Goal: Entertainment & Leisure: Browse casually

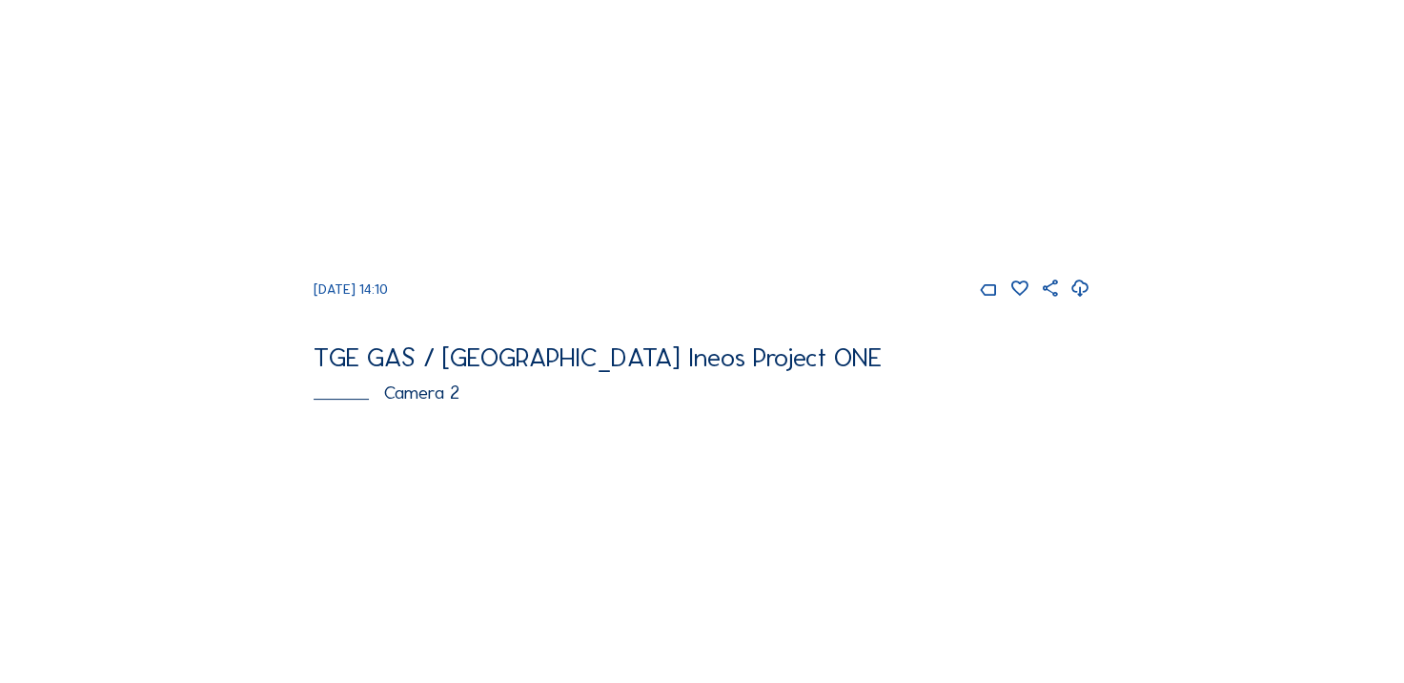
scroll to position [381, 0]
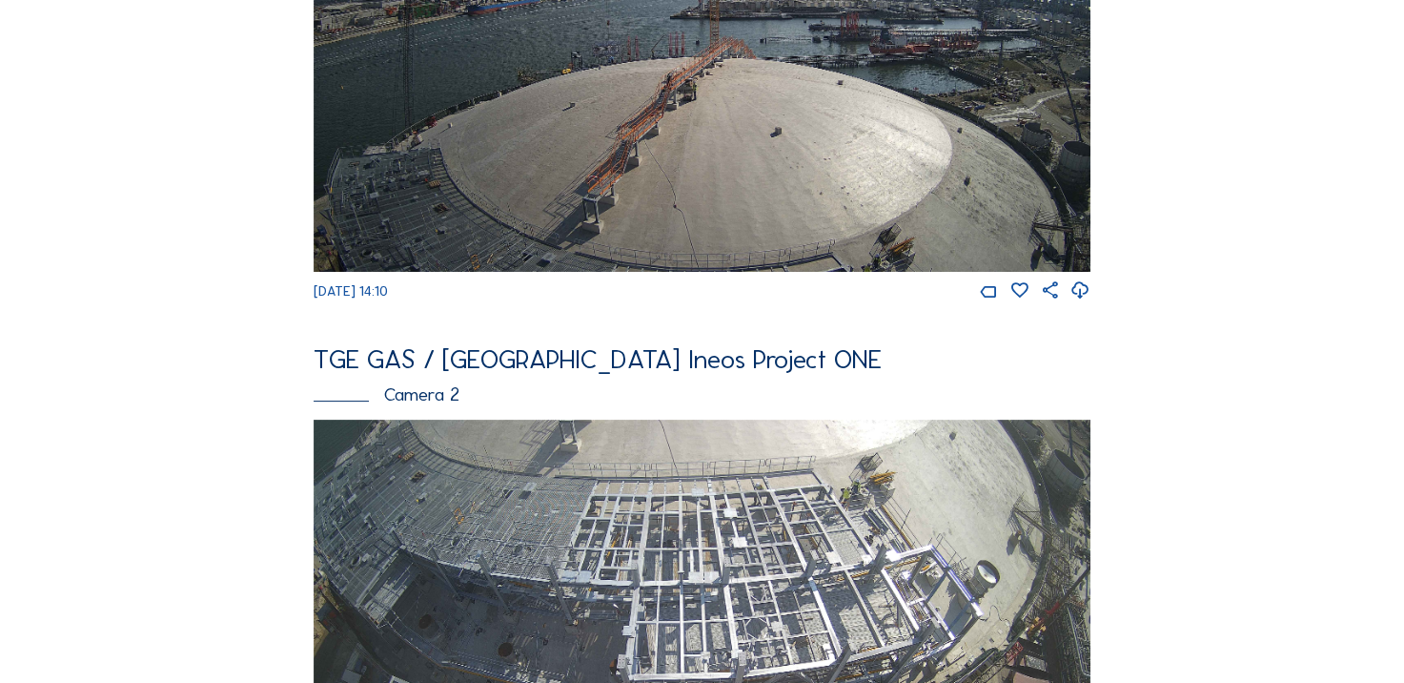
click at [1088, 303] on icon at bounding box center [1081, 290] width 20 height 25
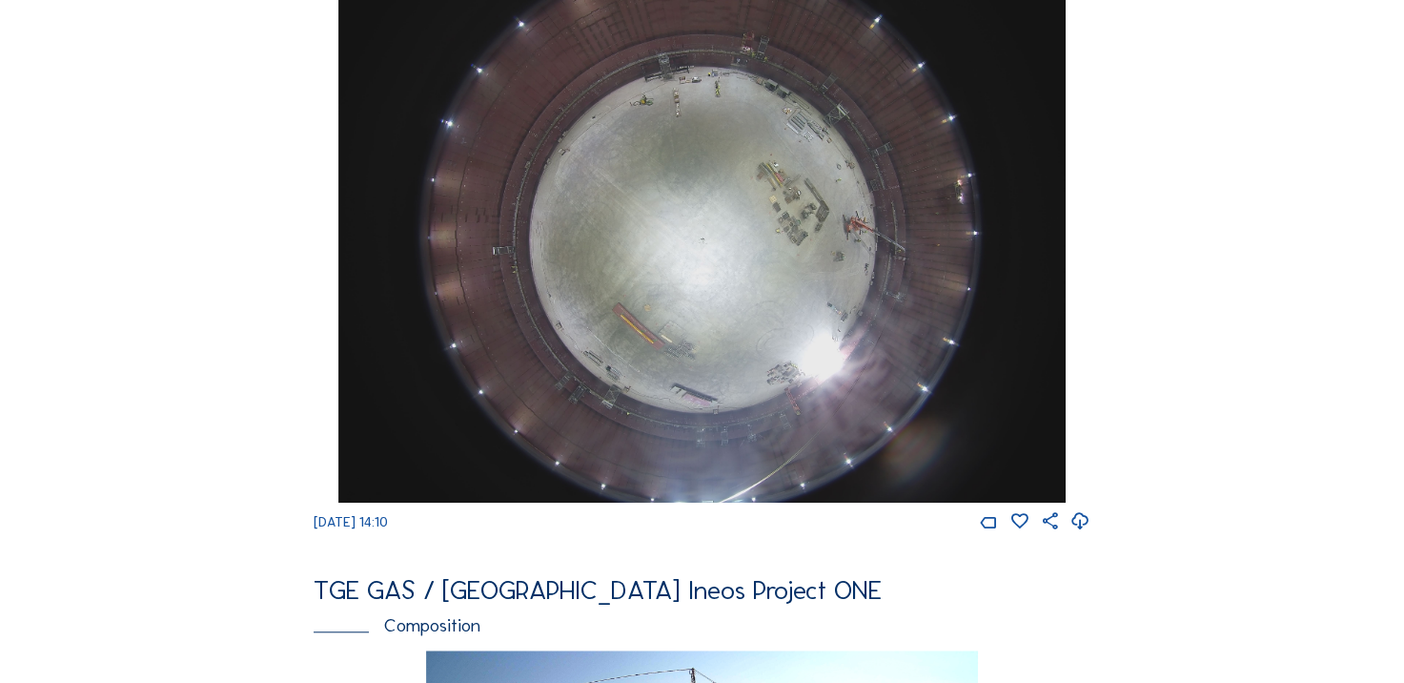
scroll to position [1430, 0]
click at [1082, 533] on icon at bounding box center [1081, 520] width 20 height 25
drag, startPoint x: 69, startPoint y: 75, endPoint x: 175, endPoint y: 2, distance: 129.6
click at [80, 63] on div "Cameras Timelapses My C-Site Feed Photo Show Map Search Fullscreen TGE GAS / An…" at bounding box center [702, 219] width 1404 height 3298
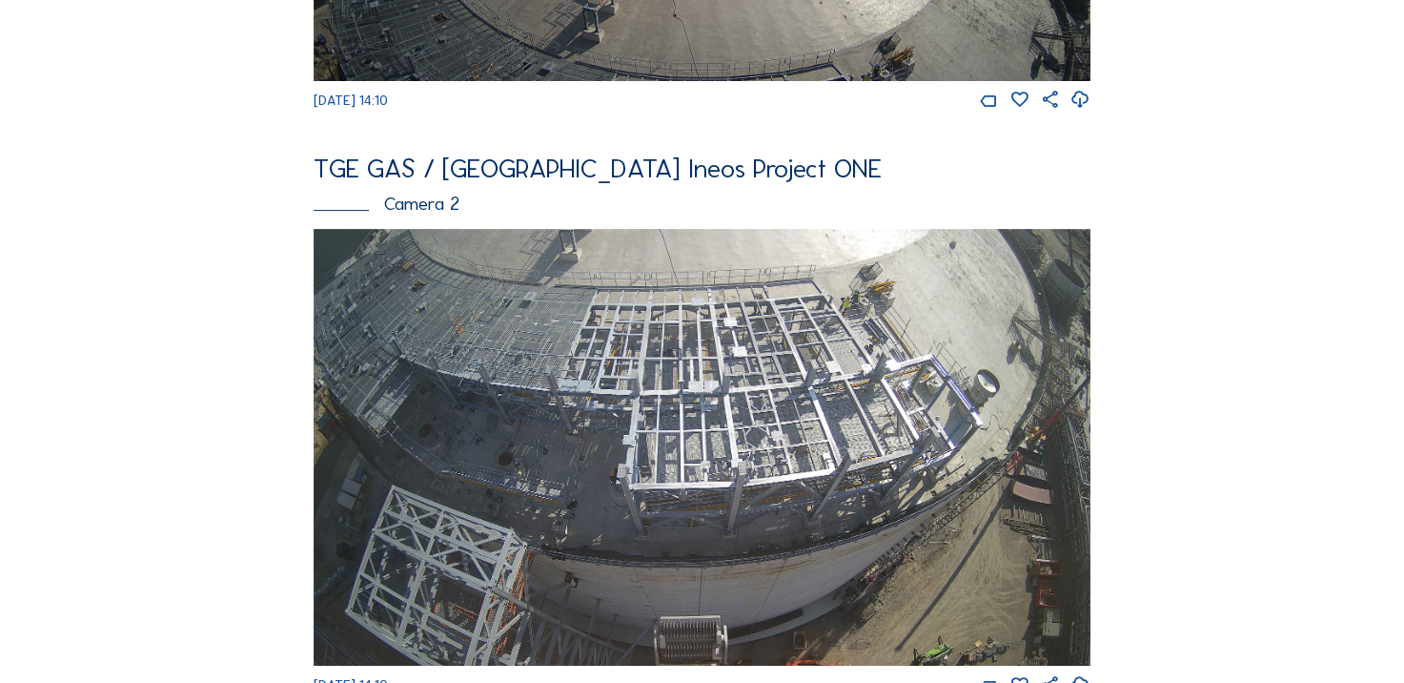
scroll to position [763, 0]
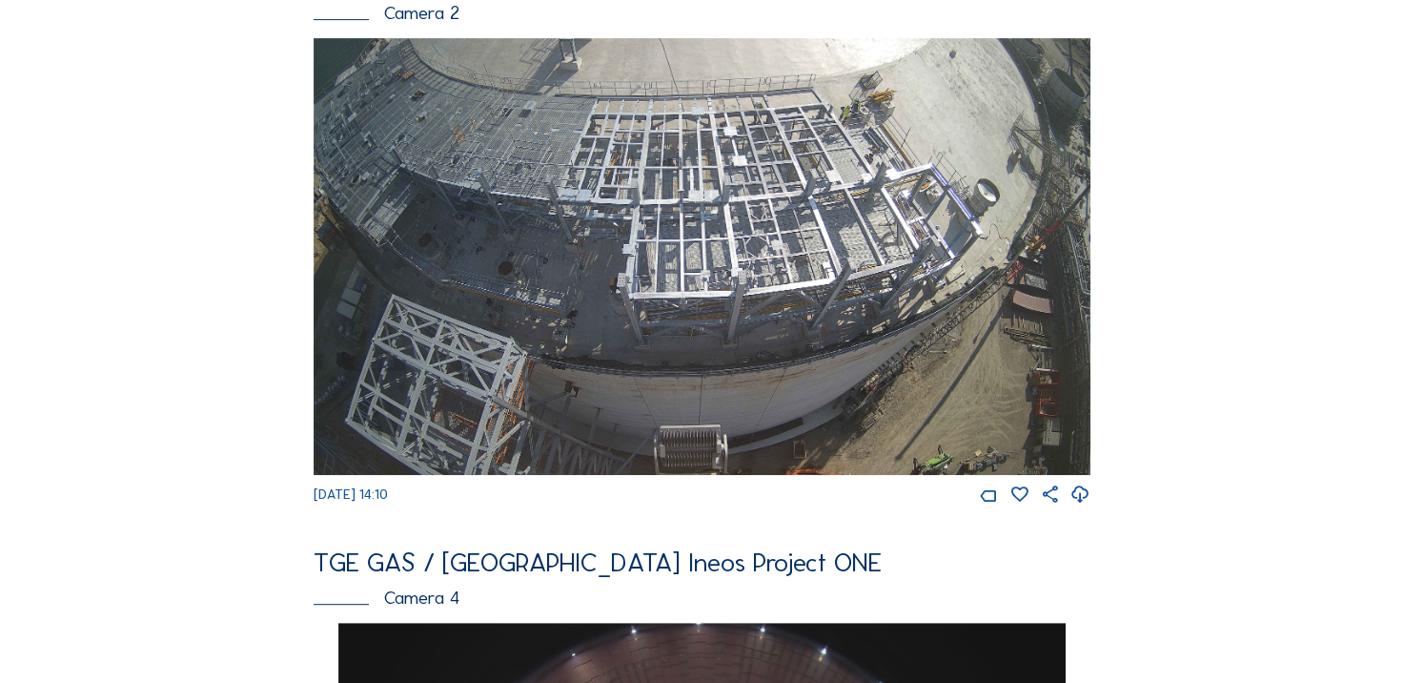
click at [181, 221] on div "Feed Photo Show Map Search Fullscreen TGE GAS / Antwerpen Ineos Project ONE Cam…" at bounding box center [702, 613] width 1054 height 2559
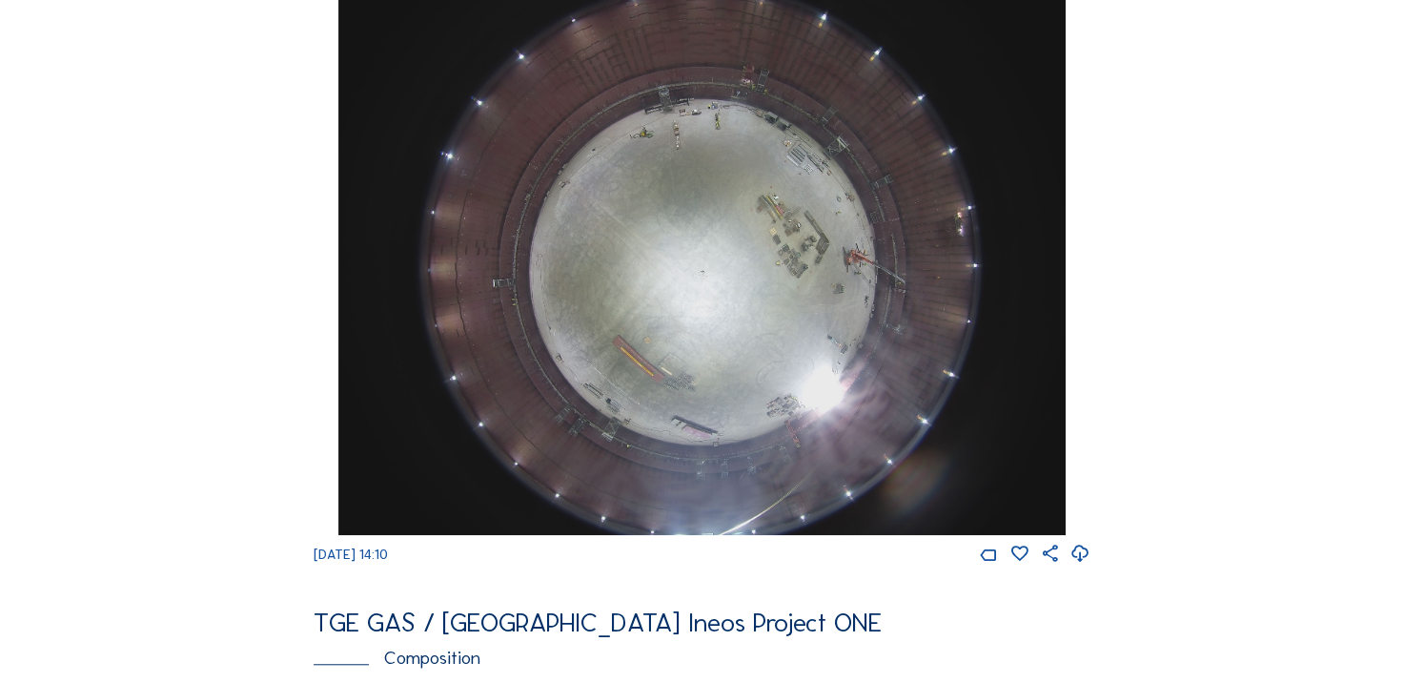
scroll to position [1430, 0]
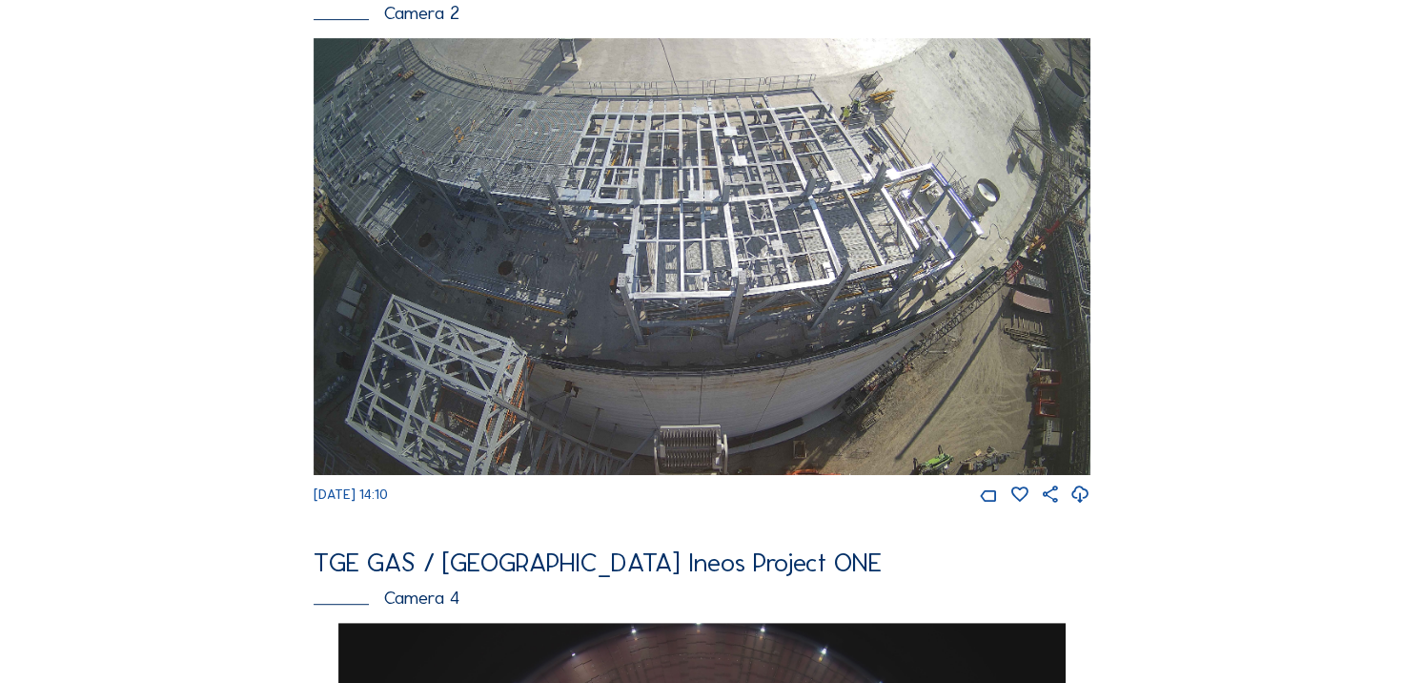
scroll to position [667, 0]
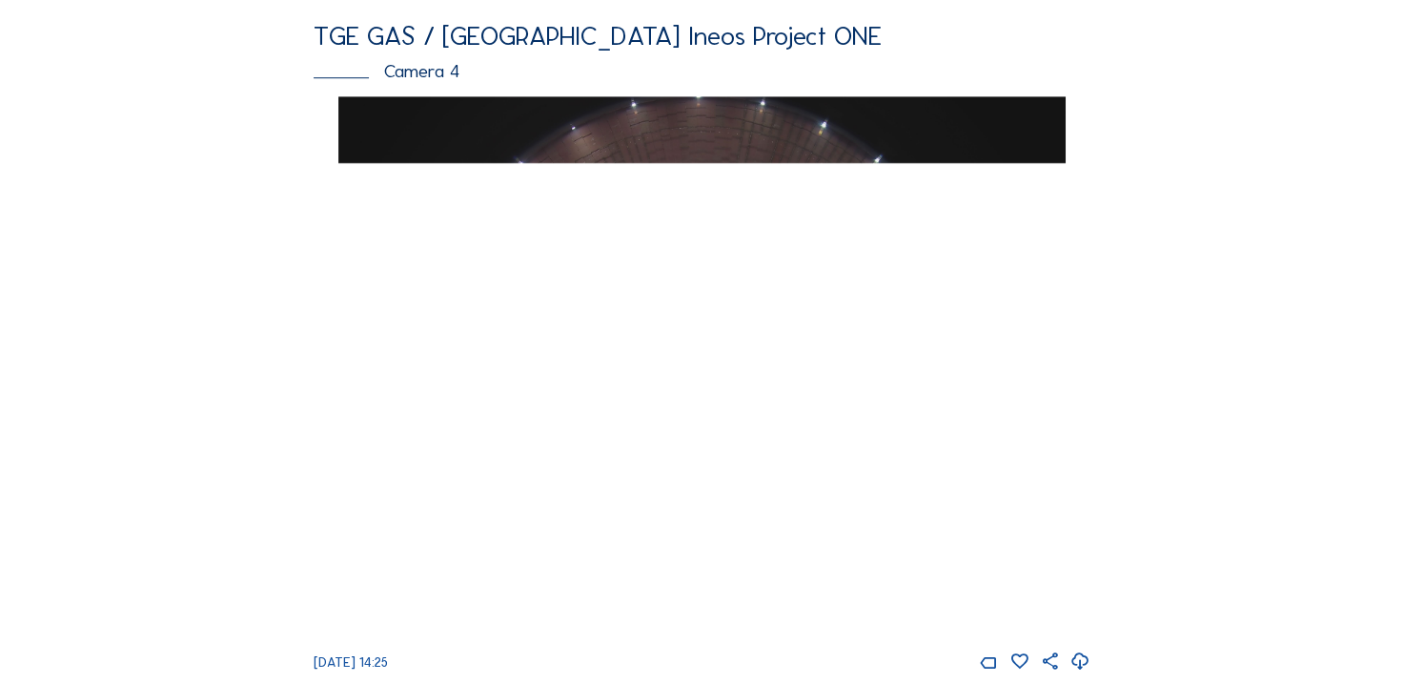
scroll to position [1335, 0]
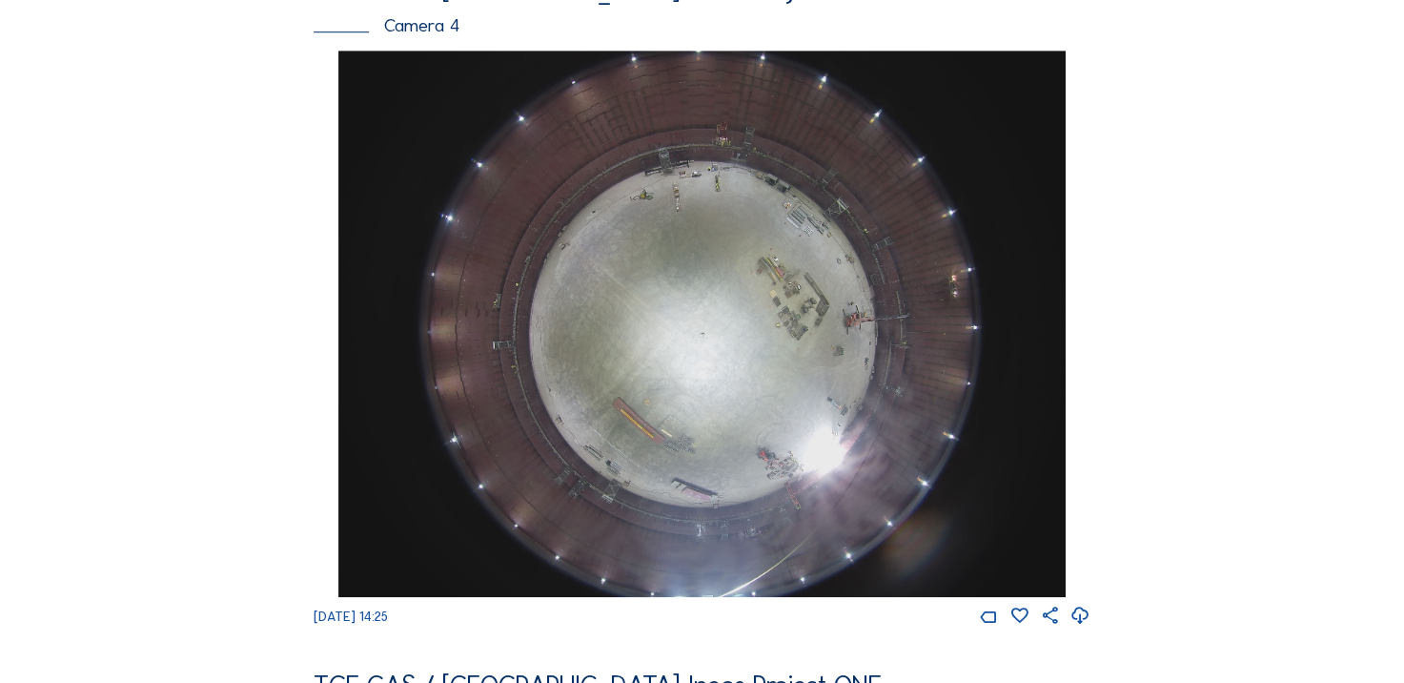
click at [1082, 628] on icon at bounding box center [1081, 616] width 20 height 25
drag, startPoint x: 233, startPoint y: 307, endPoint x: 236, endPoint y: 297, distance: 10.3
click at [236, 297] on div "Feed Photo Show Map Search Fullscreen TGE GAS / Antwerpen Ineos Project ONE Cam…" at bounding box center [702, 40] width 1054 height 2559
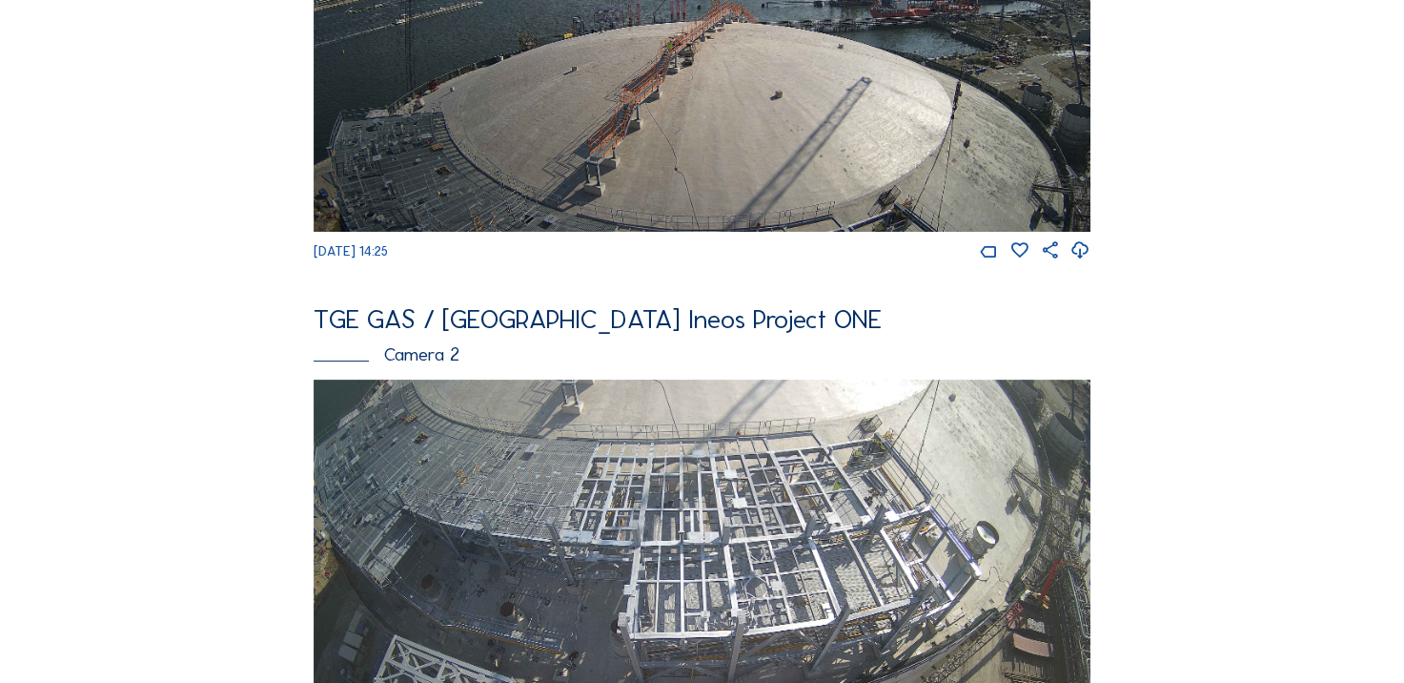
scroll to position [572, 0]
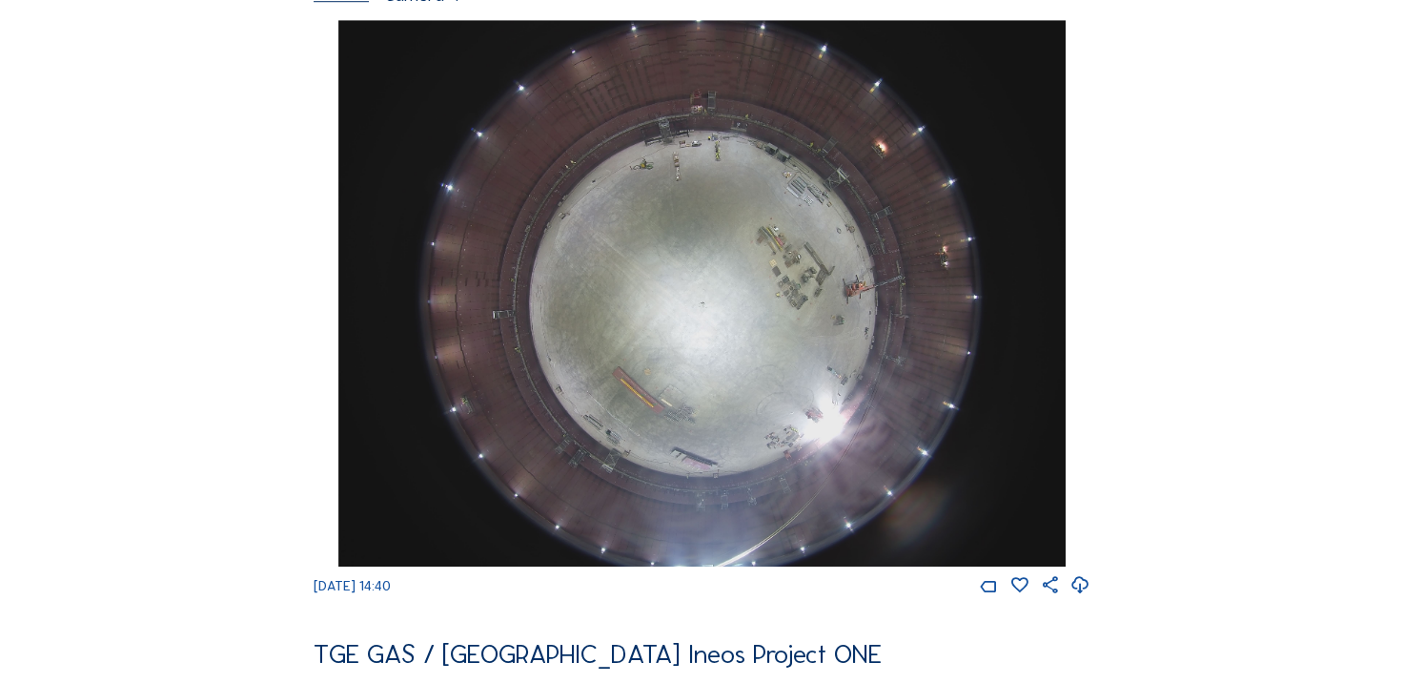
scroll to position [1621, 0]
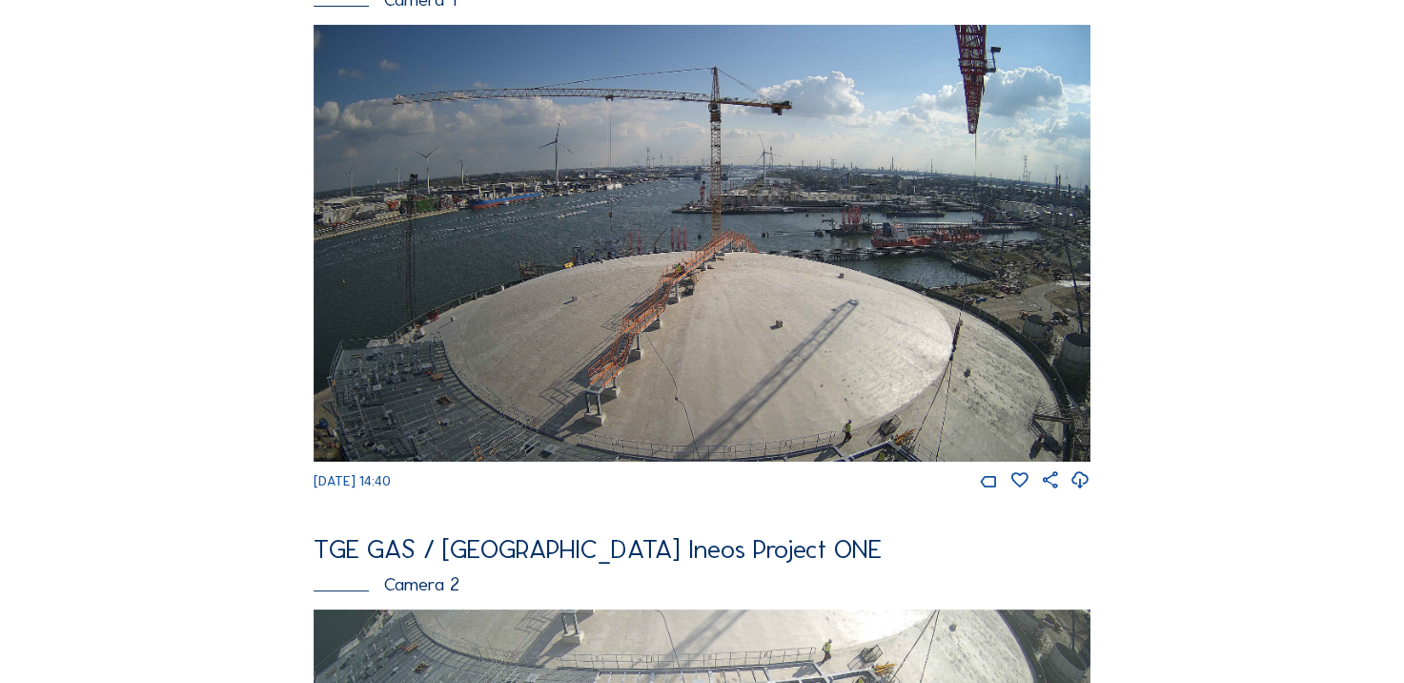
scroll to position [191, 0]
click at [1082, 494] on icon at bounding box center [1081, 481] width 20 height 25
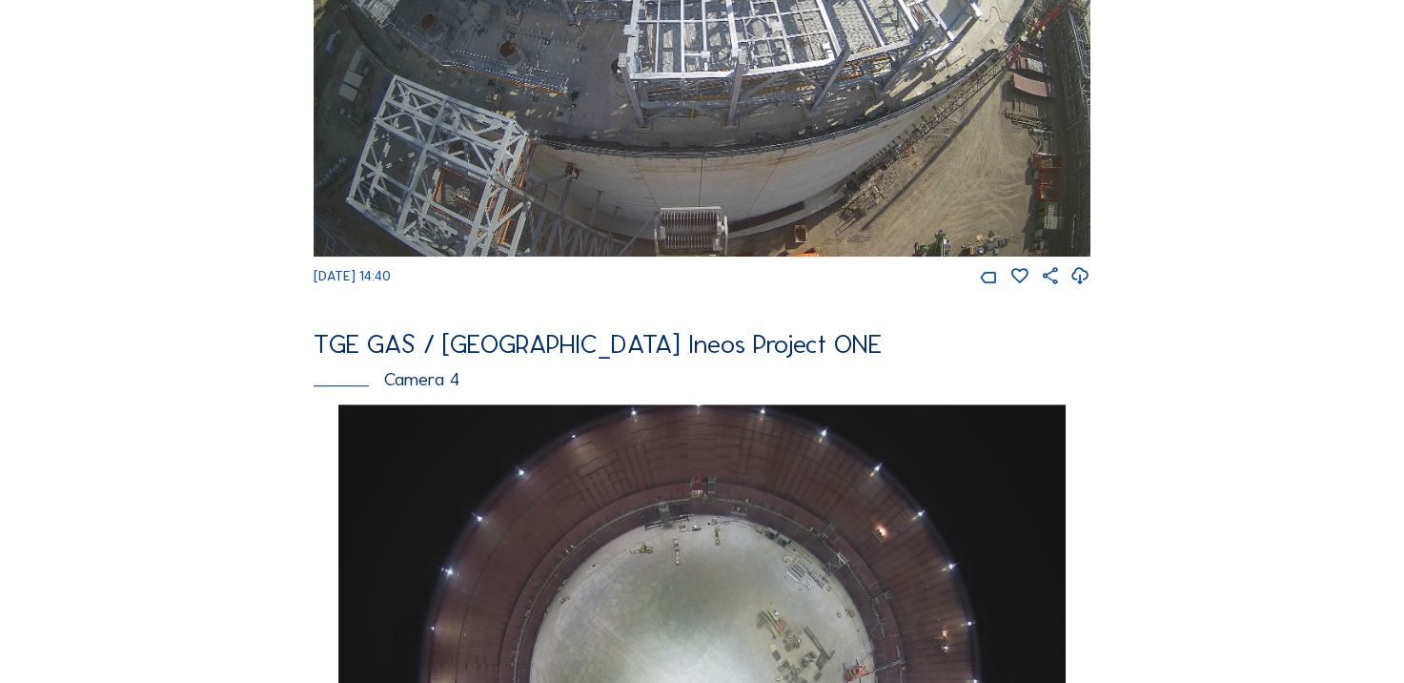
scroll to position [763, 0]
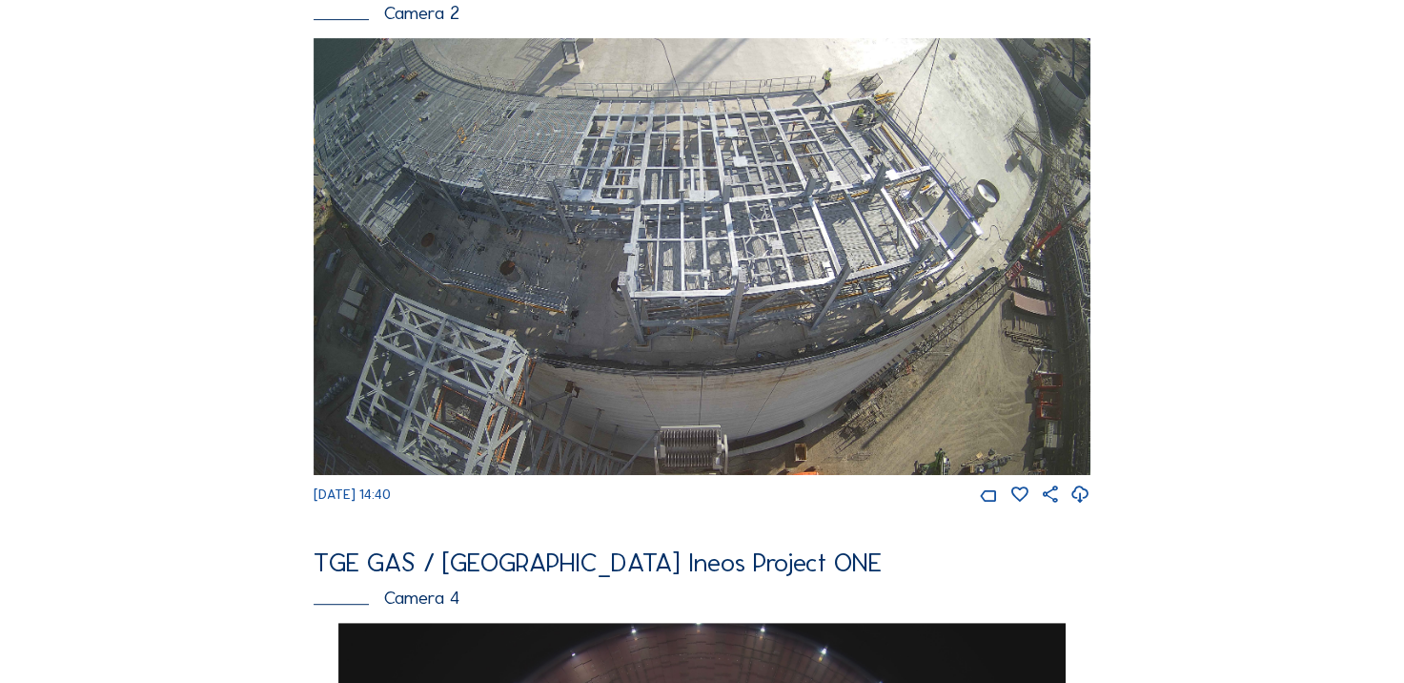
click at [98, 427] on div "Cameras Timelapses My C-Site Feed Photo Show Map Search Fullscreen TGE GAS / An…" at bounding box center [702, 621] width 1404 height 2768
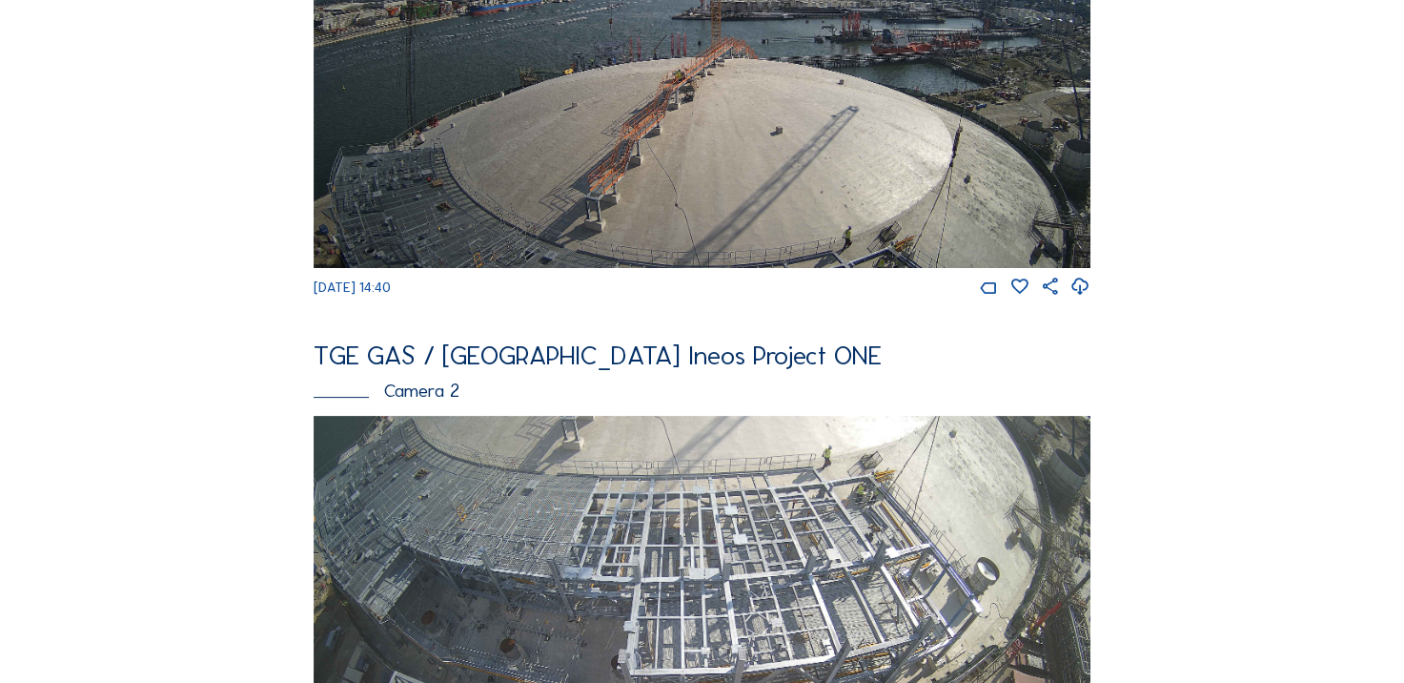
scroll to position [667, 0]
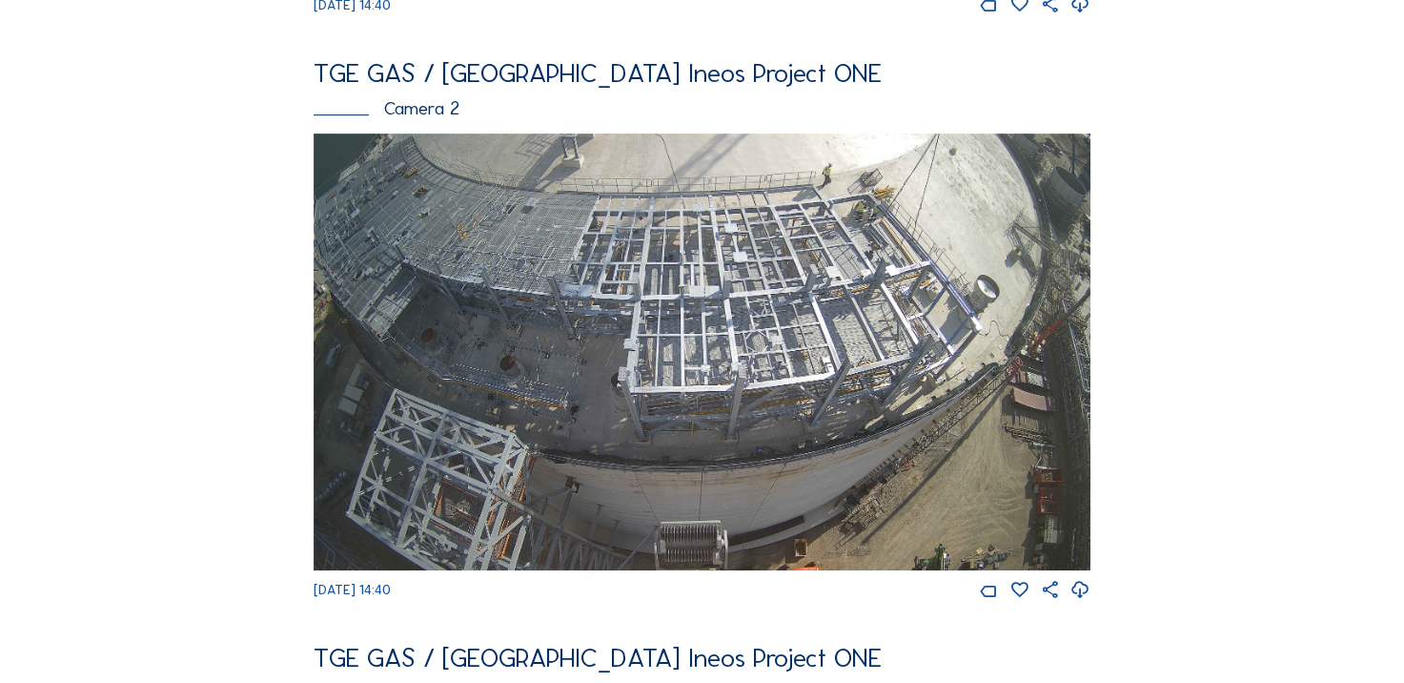
click at [202, 282] on div "Feed Photo Show Map Search Fullscreen TGE GAS / Antwerpen Ineos Project ONE Cam…" at bounding box center [702, 443] width 1054 height 2029
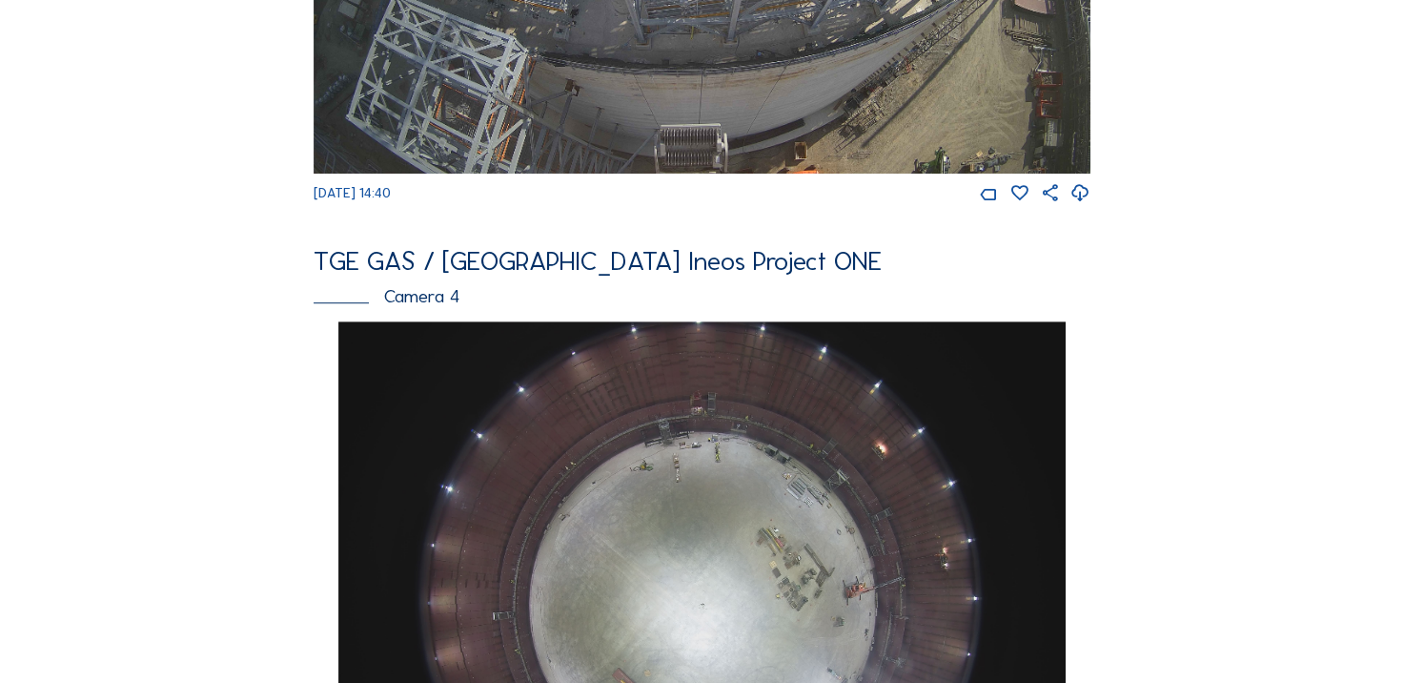
scroll to position [1049, 0]
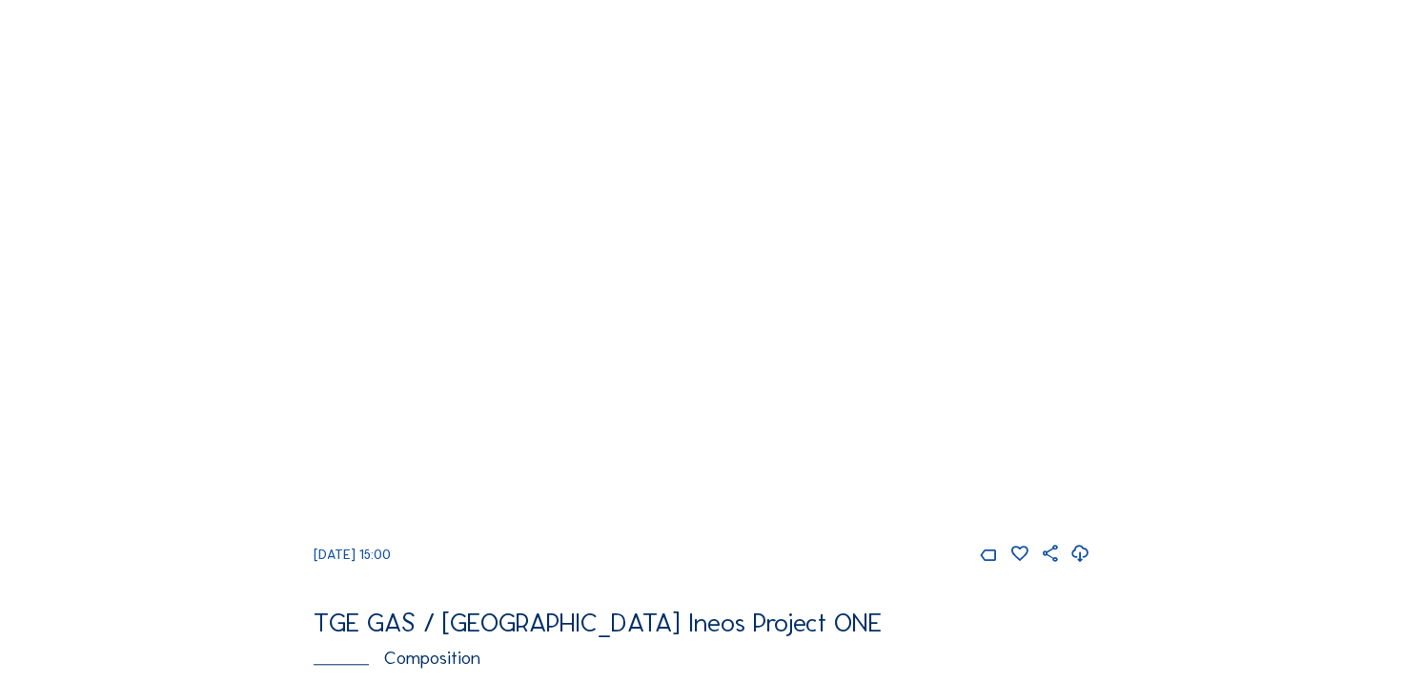
scroll to position [1430, 0]
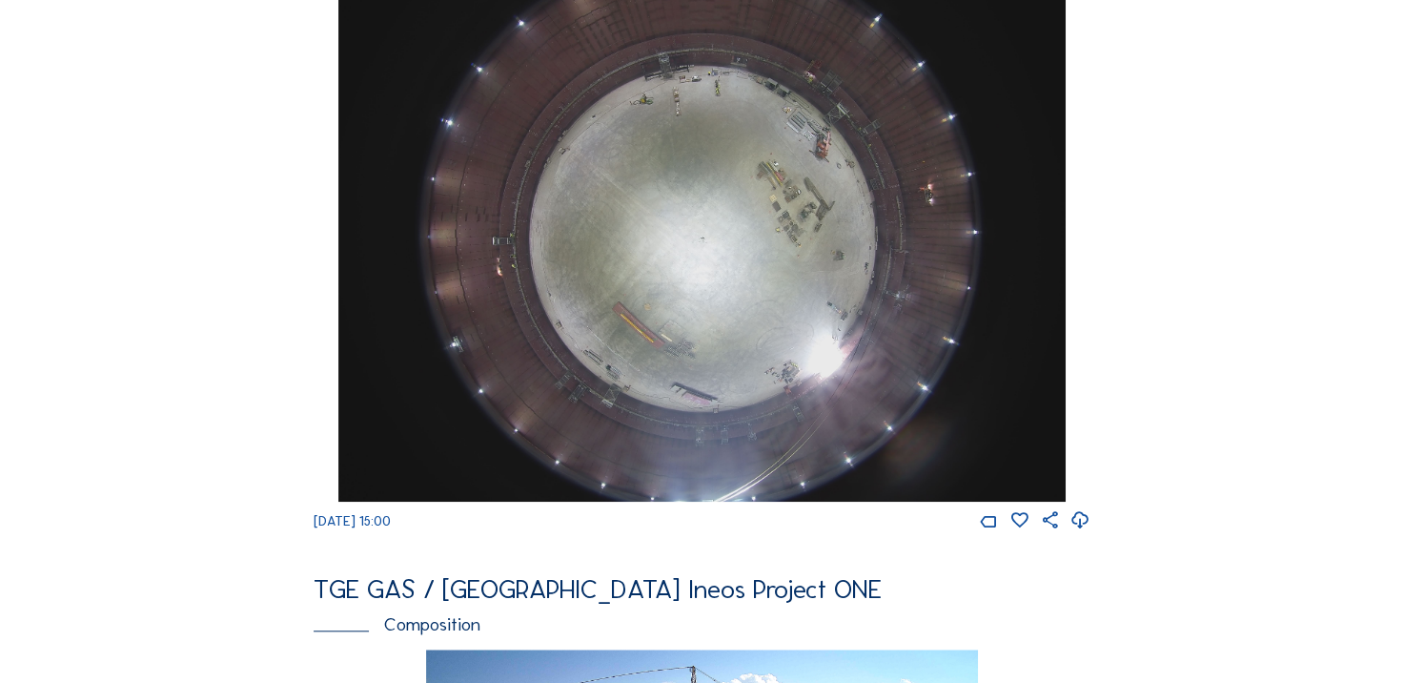
click at [1082, 533] on icon at bounding box center [1081, 520] width 20 height 25
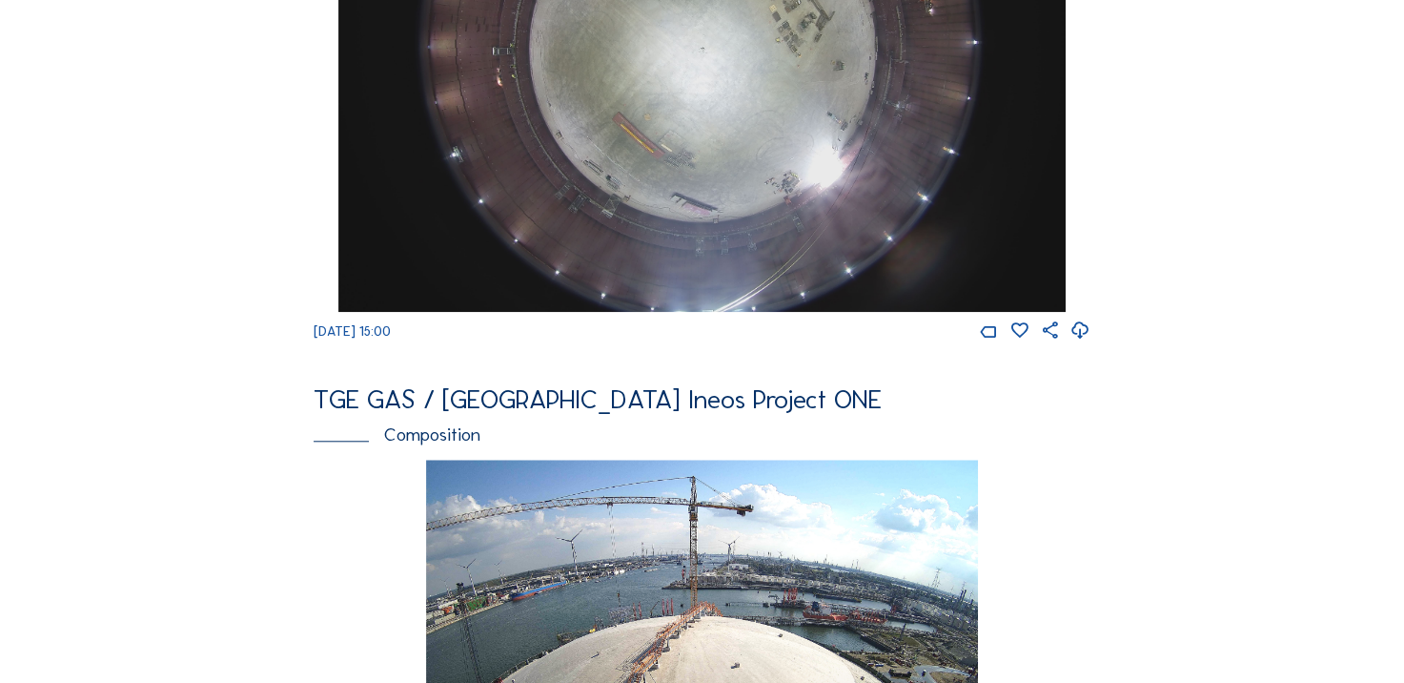
scroll to position [1621, 0]
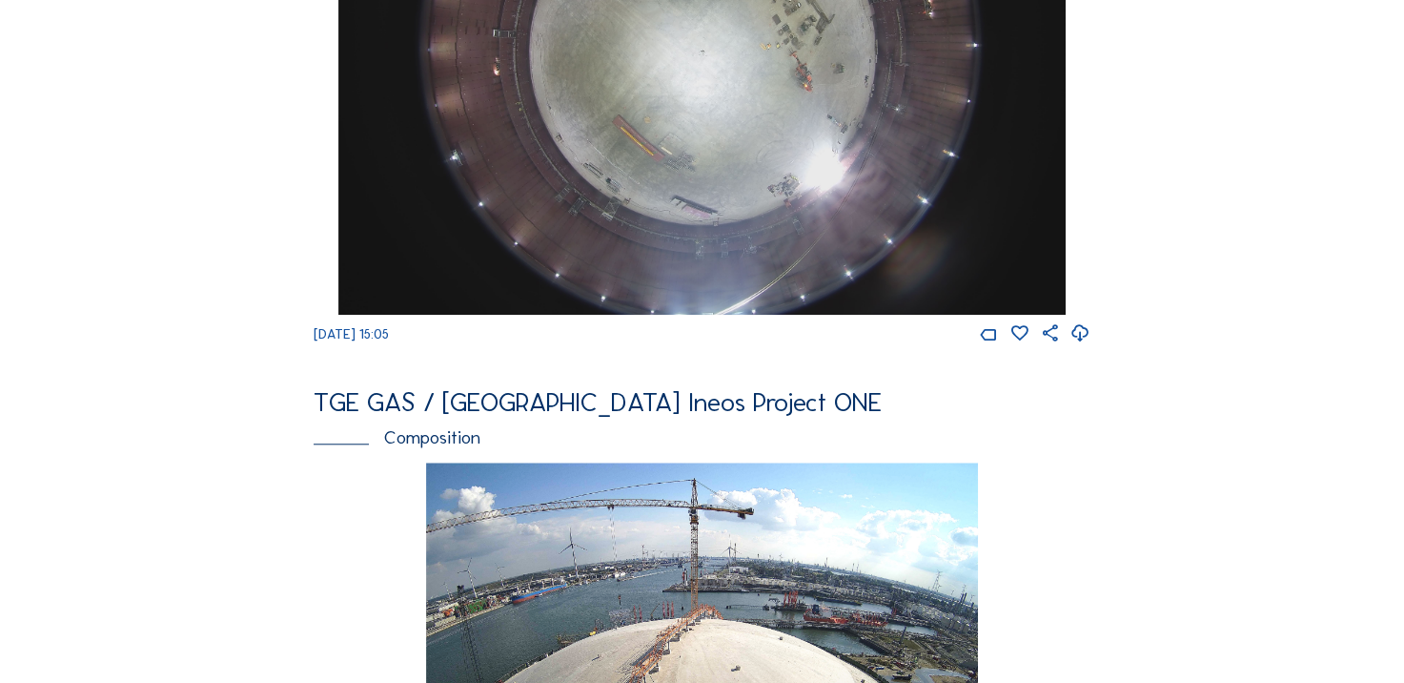
scroll to position [1812, 0]
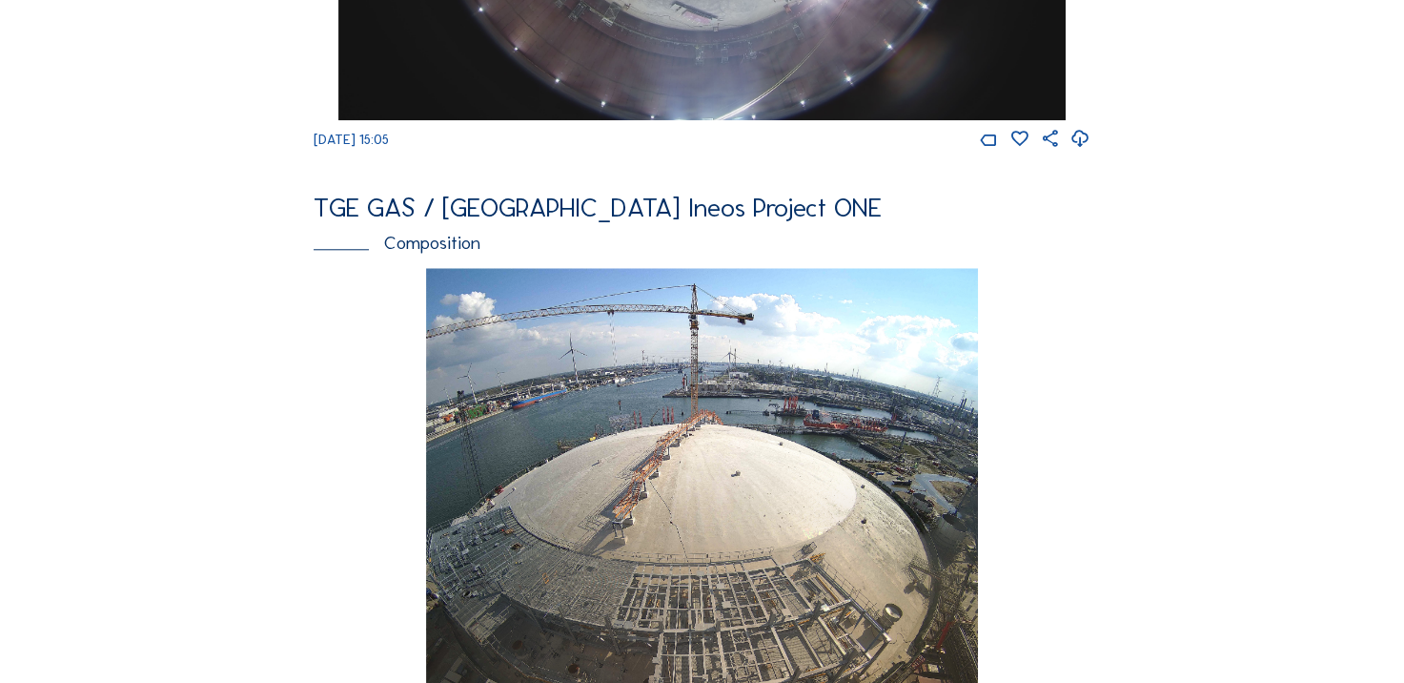
drag, startPoint x: 187, startPoint y: 396, endPoint x: 163, endPoint y: 115, distance: 281.3
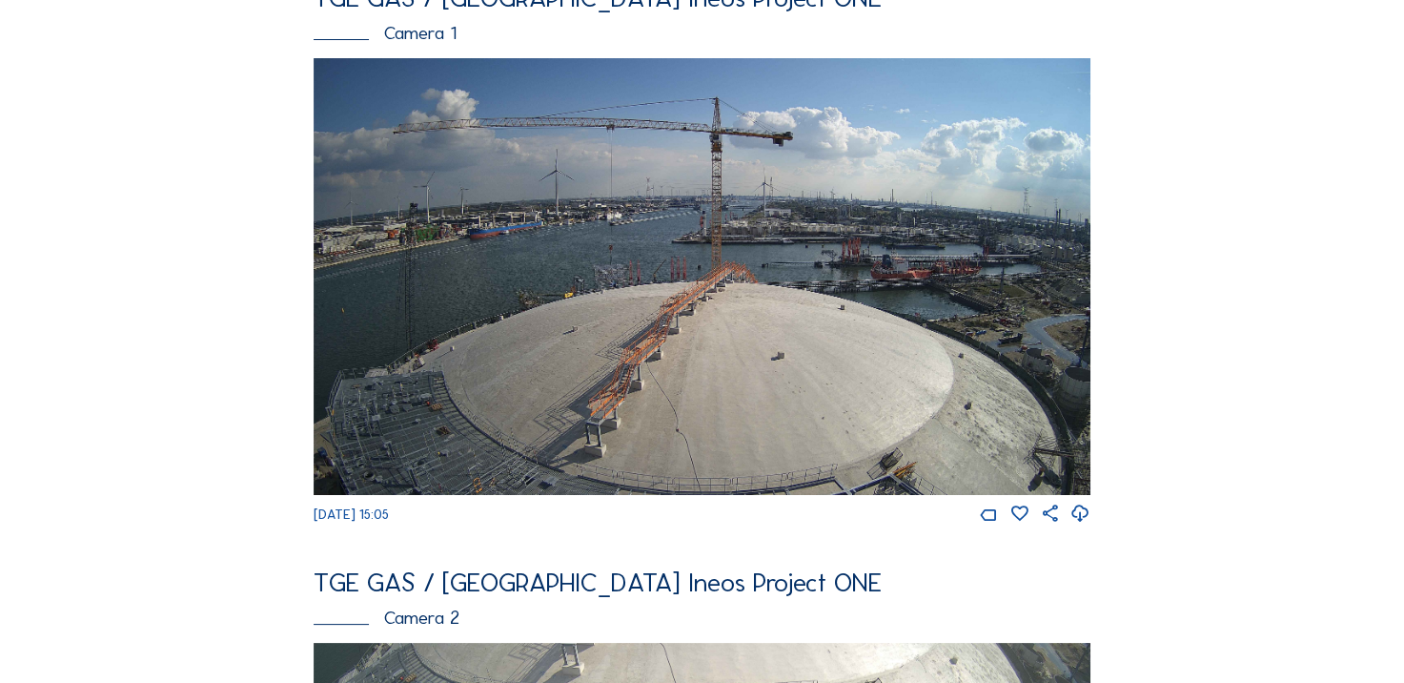
scroll to position [157, 0]
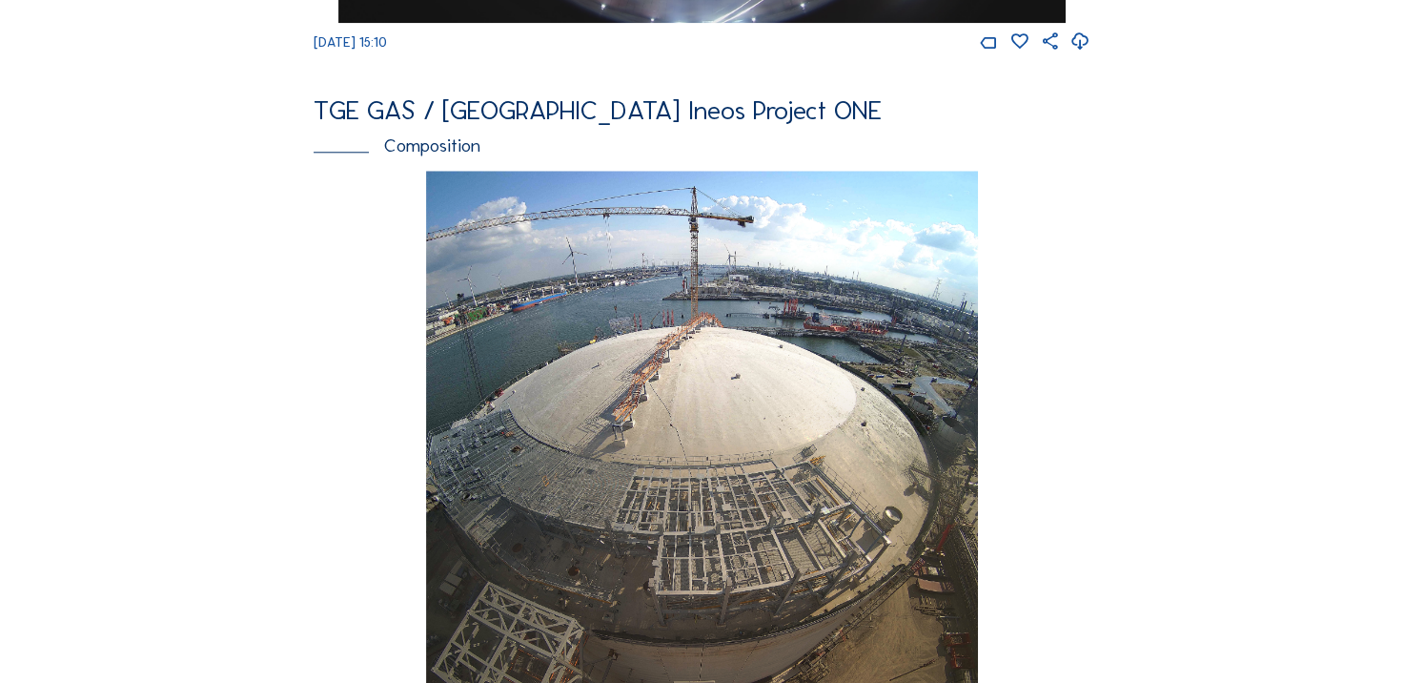
scroll to position [2002, 0]
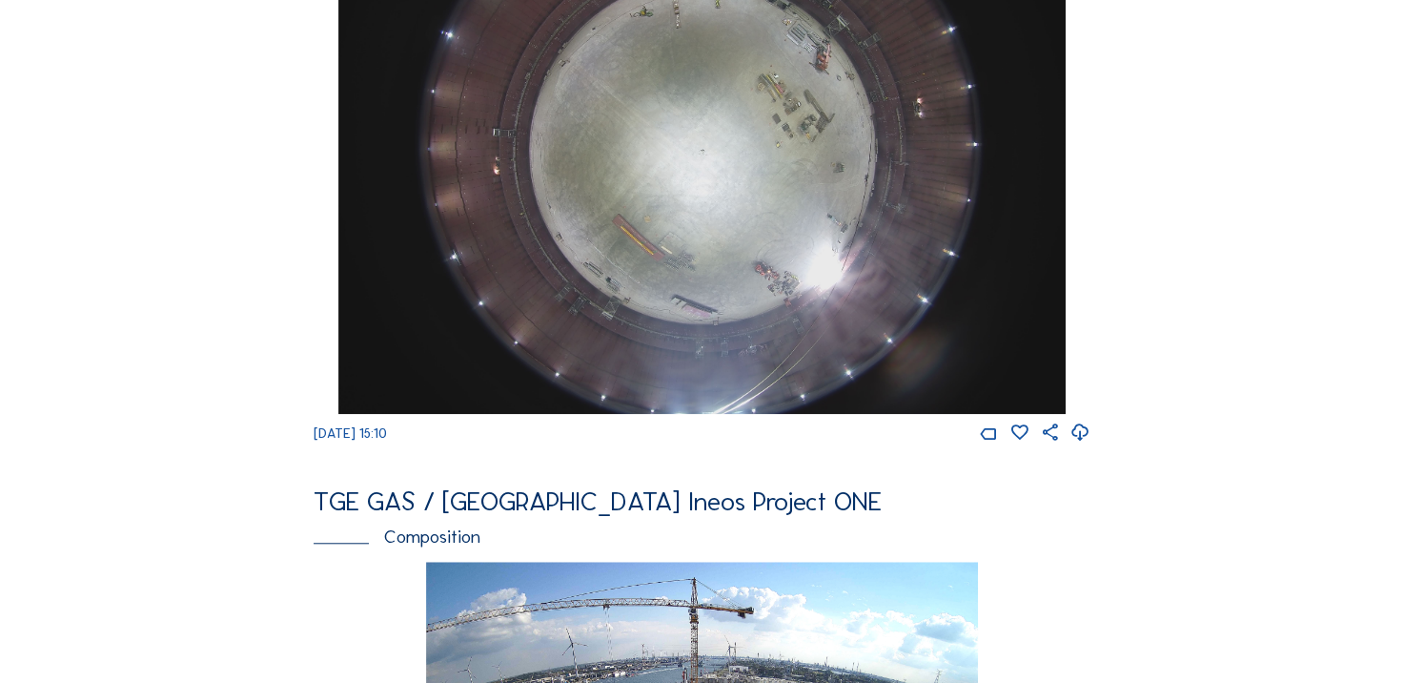
scroll to position [1621, 0]
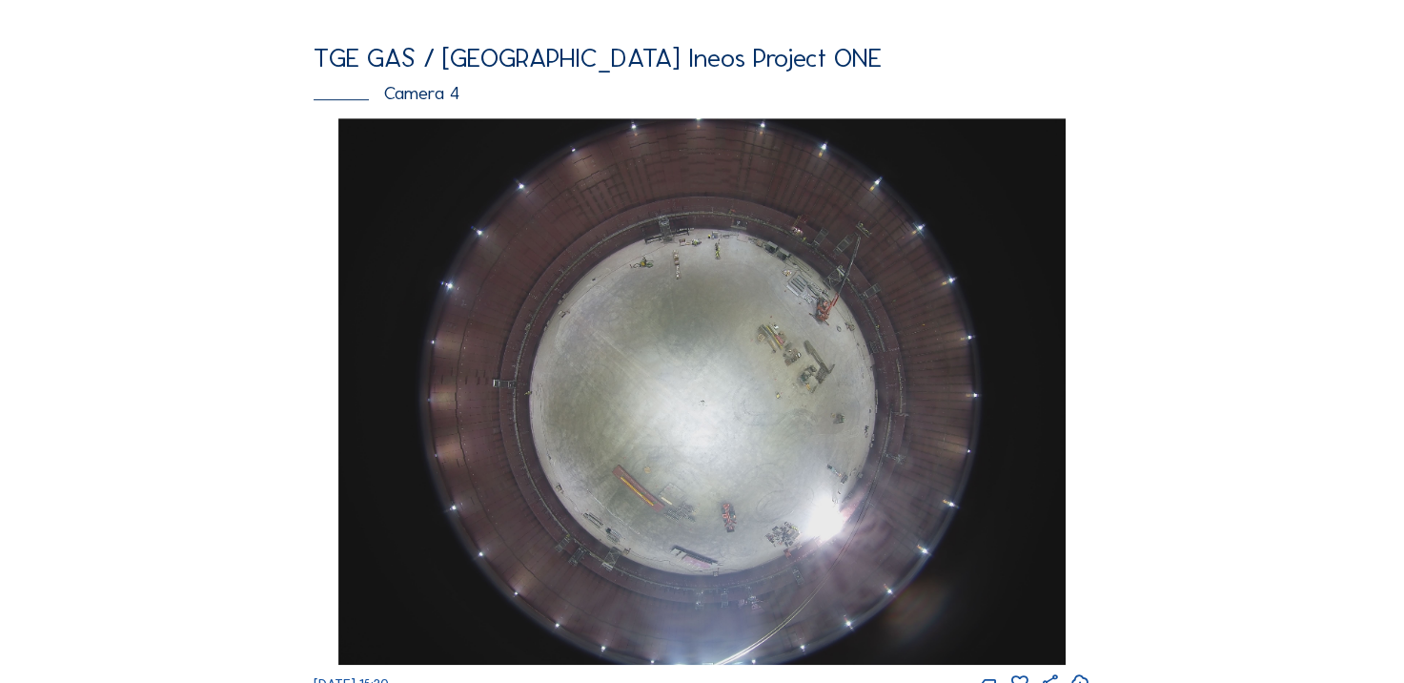
scroll to position [1111, 0]
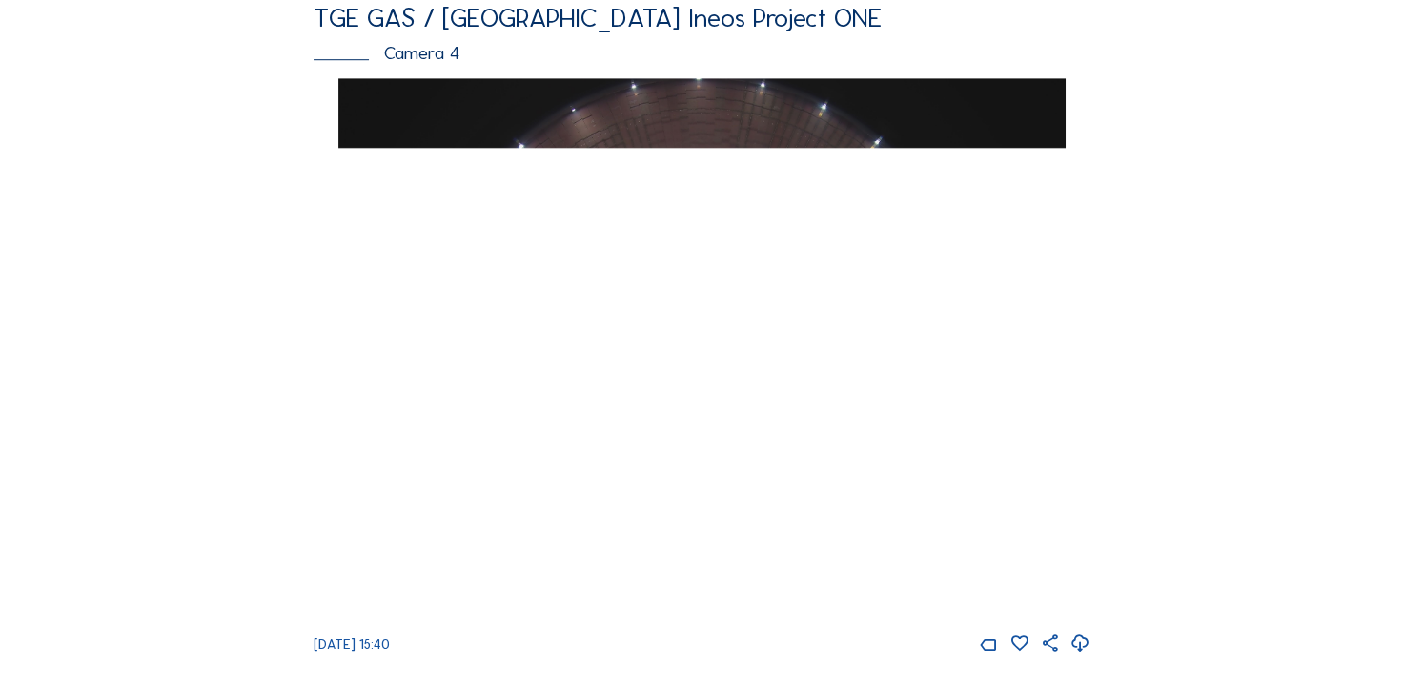
scroll to position [1335, 0]
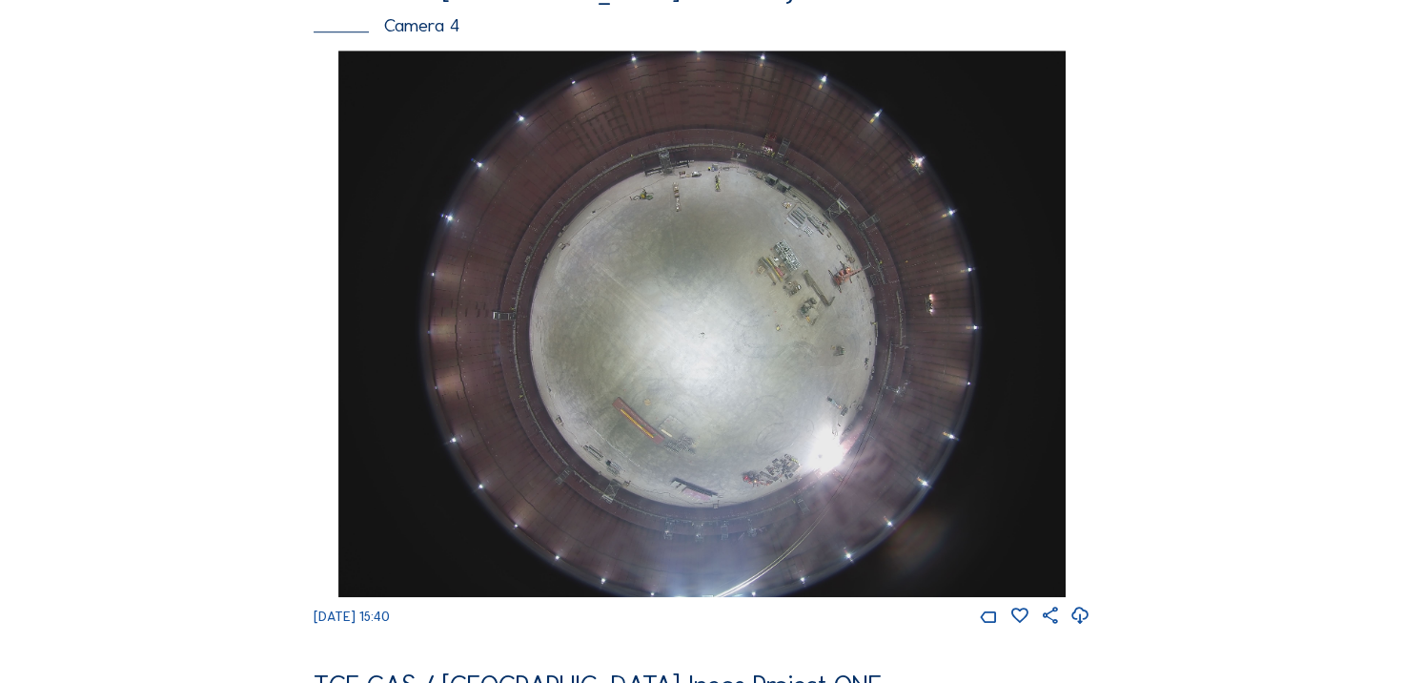
click at [1080, 628] on icon at bounding box center [1081, 616] width 20 height 25
